Goal: Use online tool/utility: Utilize a website feature to perform a specific function

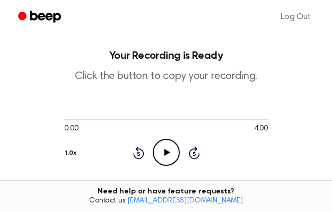
click at [153, 139] on icon "Play Audio" at bounding box center [166, 152] width 27 height 27
click at [164, 149] on icon at bounding box center [167, 152] width 6 height 7
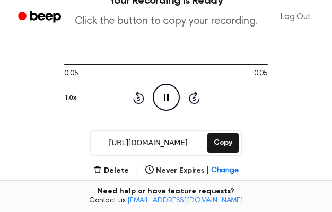
scroll to position [144, 0]
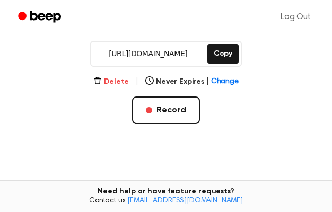
click at [109, 87] on button "Delete" at bounding box center [111, 81] width 36 height 11
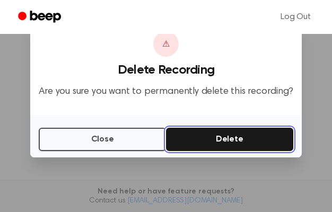
click at [274, 141] on button "Delete" at bounding box center [229, 139] width 127 height 23
click at [269, 144] on button "Delete" at bounding box center [229, 139] width 127 height 23
